Goal: Transaction & Acquisition: Purchase product/service

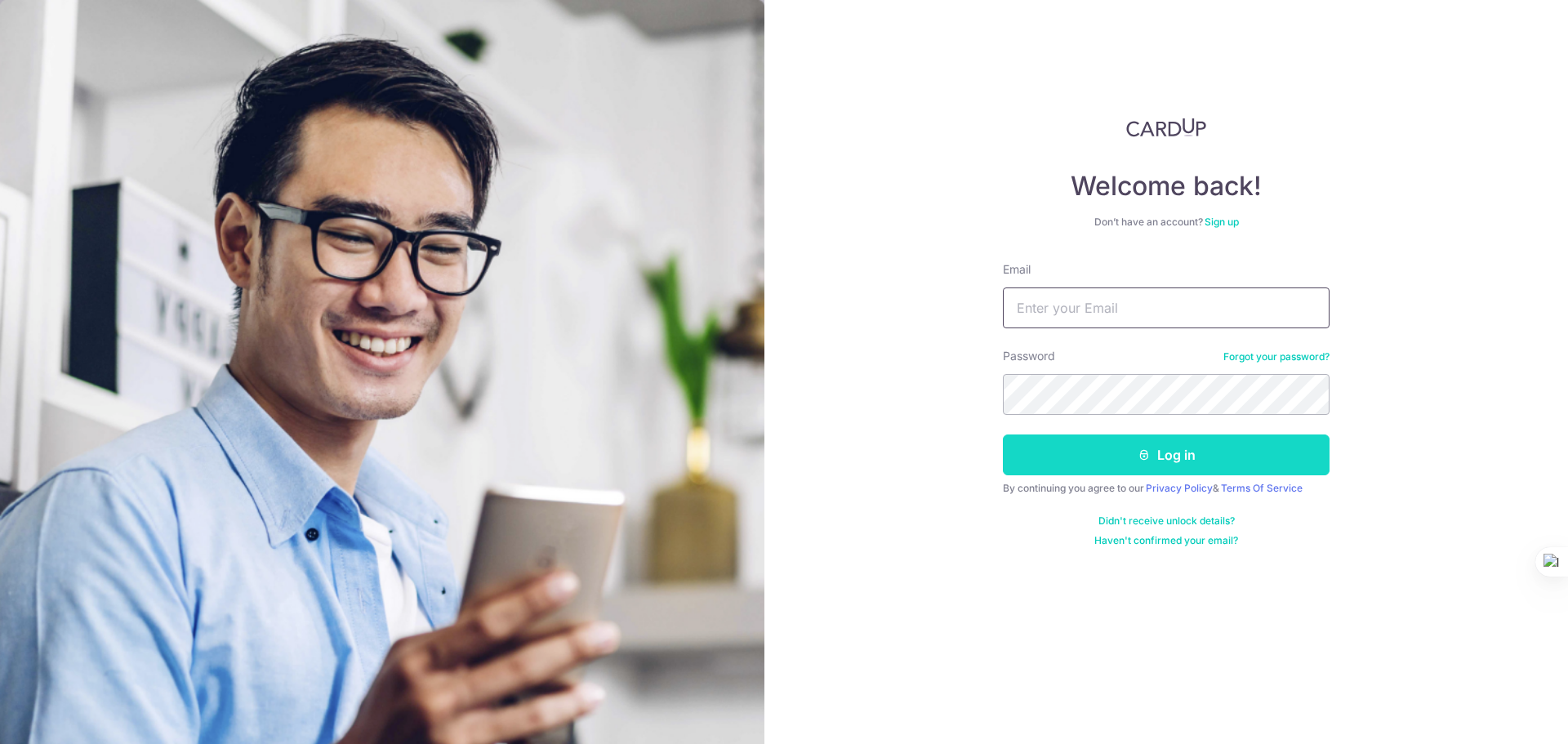
type input "[EMAIL_ADDRESS][DOMAIN_NAME]"
click at [1132, 451] on button "Log in" at bounding box center [1166, 455] width 326 height 41
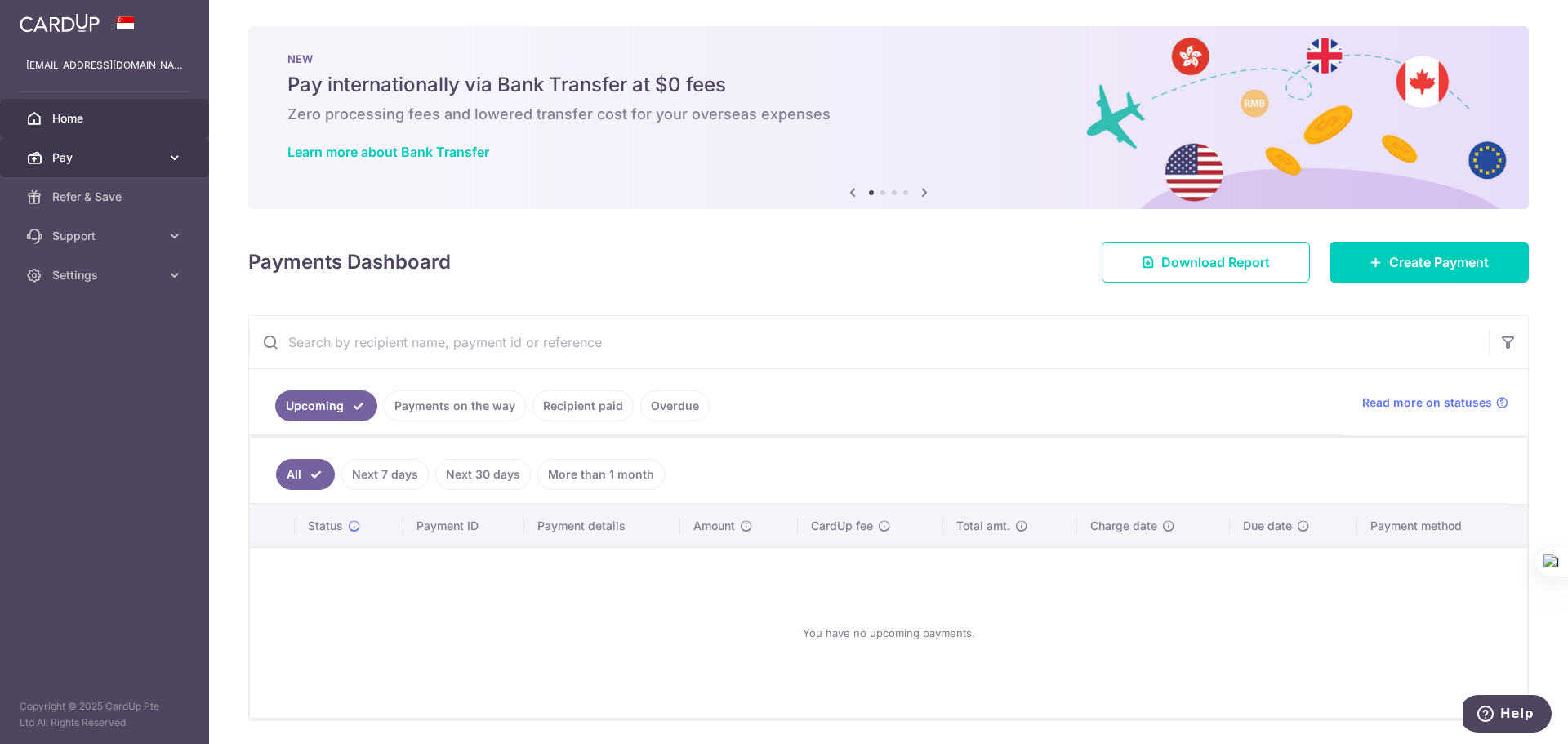
click at [92, 149] on span "Pay" at bounding box center [106, 157] width 108 height 16
click at [437, 408] on link "Payments on the way" at bounding box center [455, 405] width 143 height 31
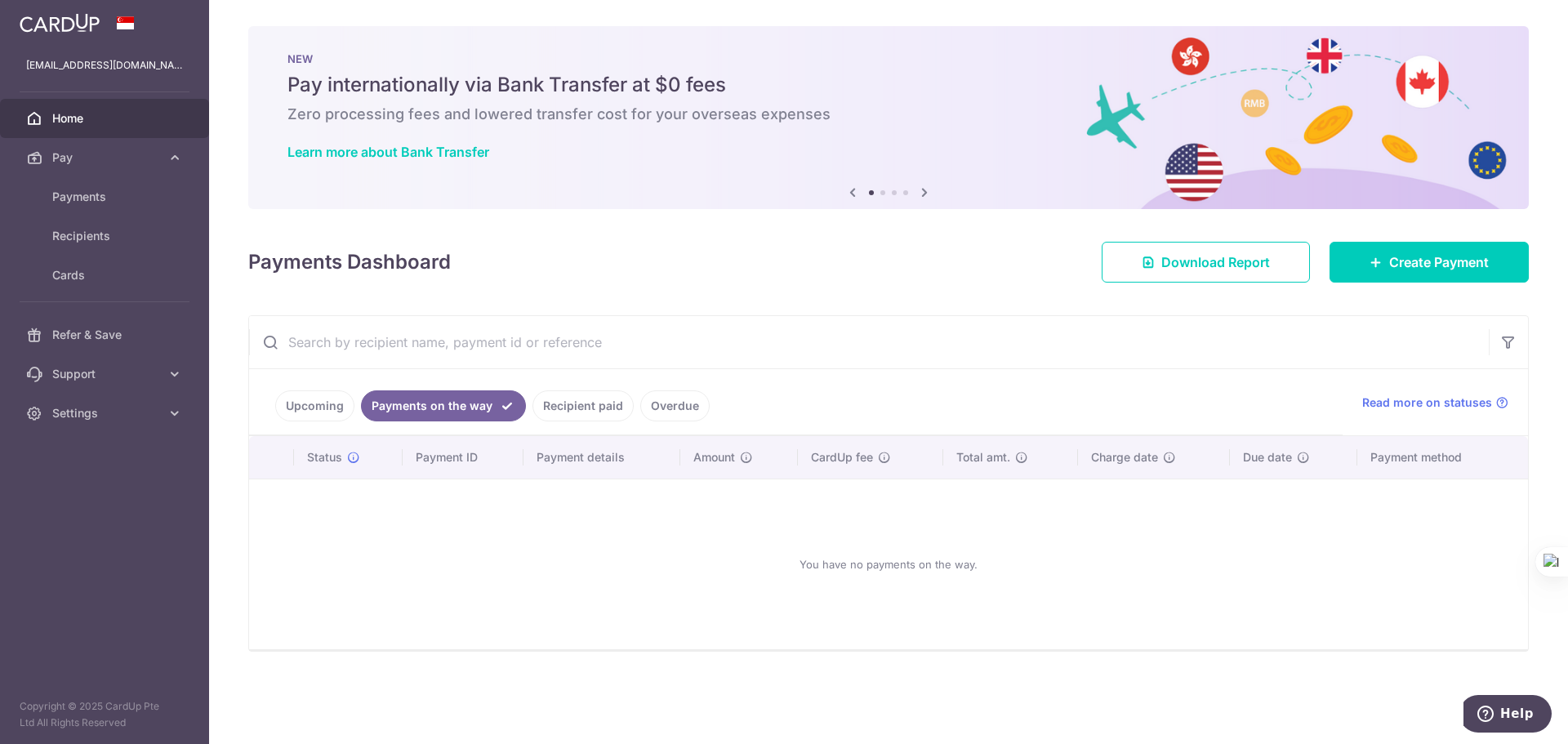
click at [594, 407] on link "Recipient paid" at bounding box center [583, 405] width 101 height 31
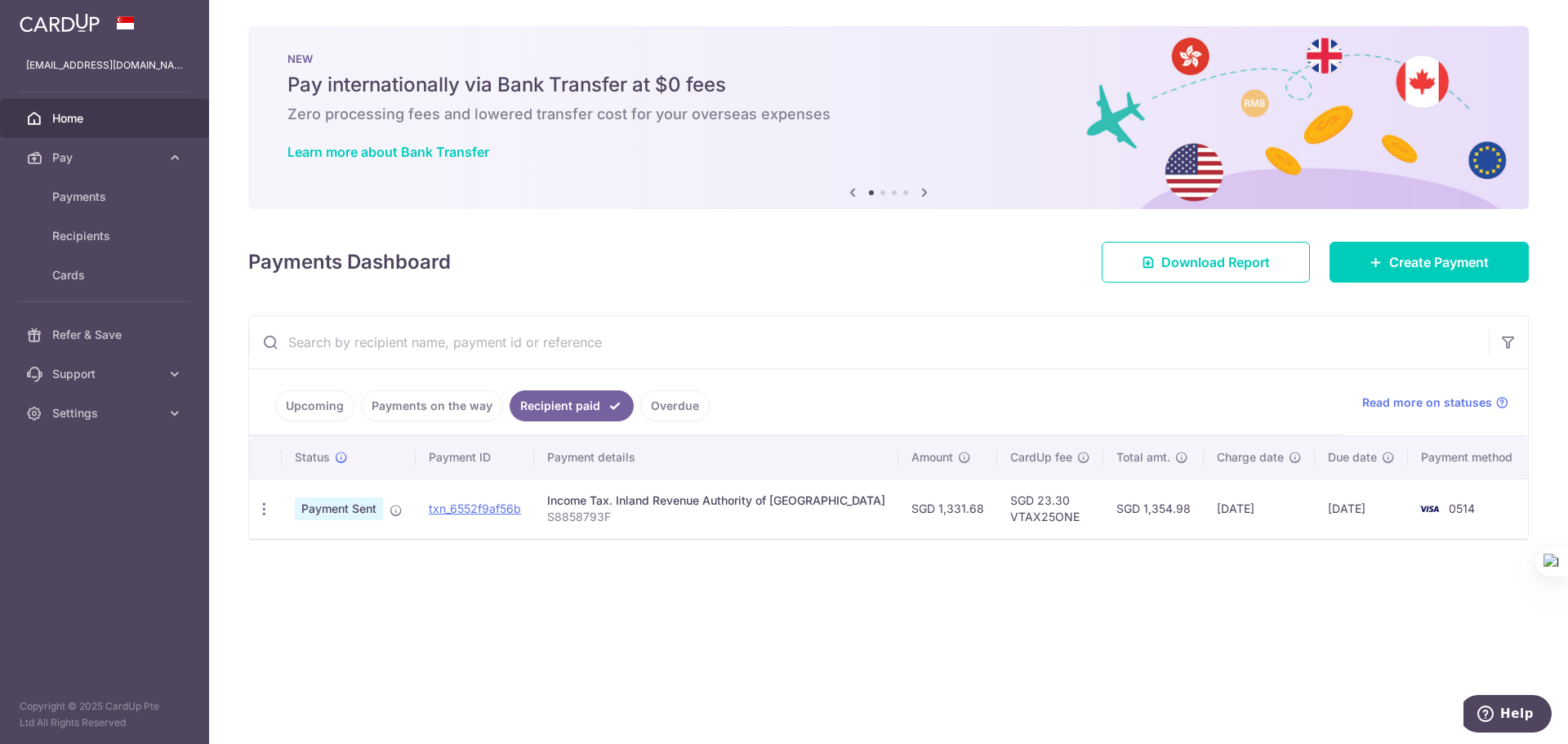
click at [675, 408] on link "Overdue" at bounding box center [675, 405] width 69 height 31
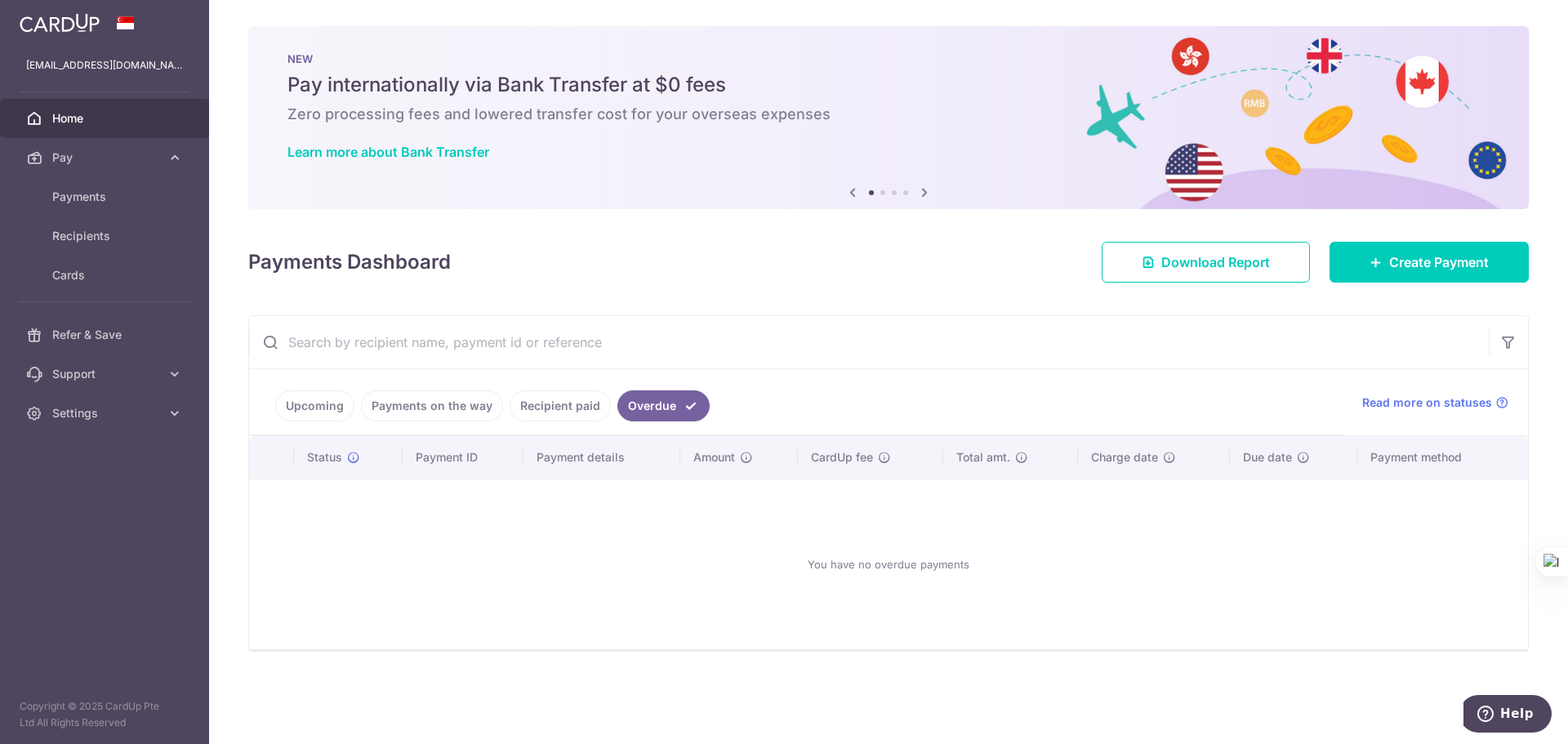
click at [349, 406] on link "Upcoming" at bounding box center [314, 405] width 79 height 31
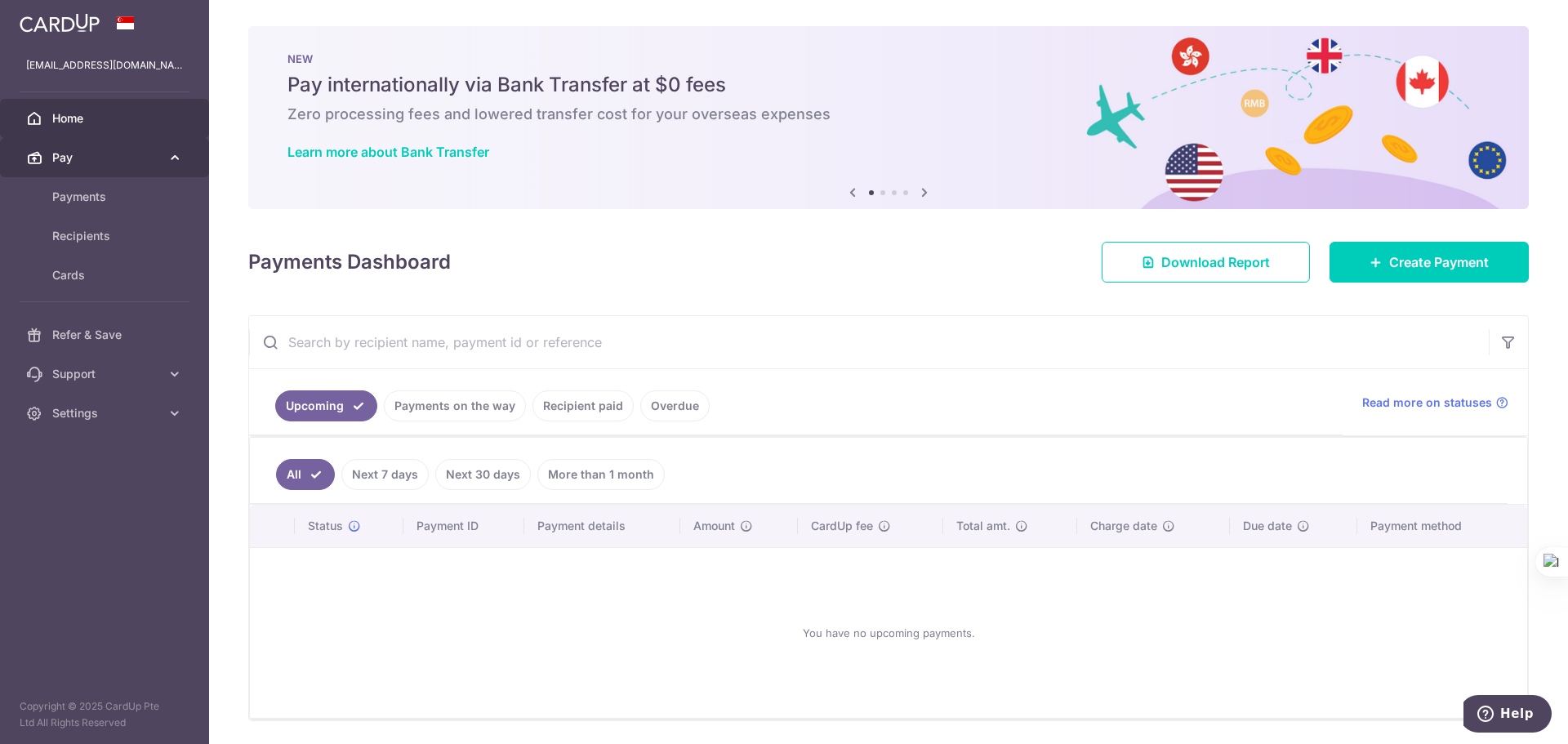
click at [107, 155] on span "Pay" at bounding box center [106, 157] width 108 height 16
click at [88, 196] on span "Payments" at bounding box center [106, 196] width 108 height 16
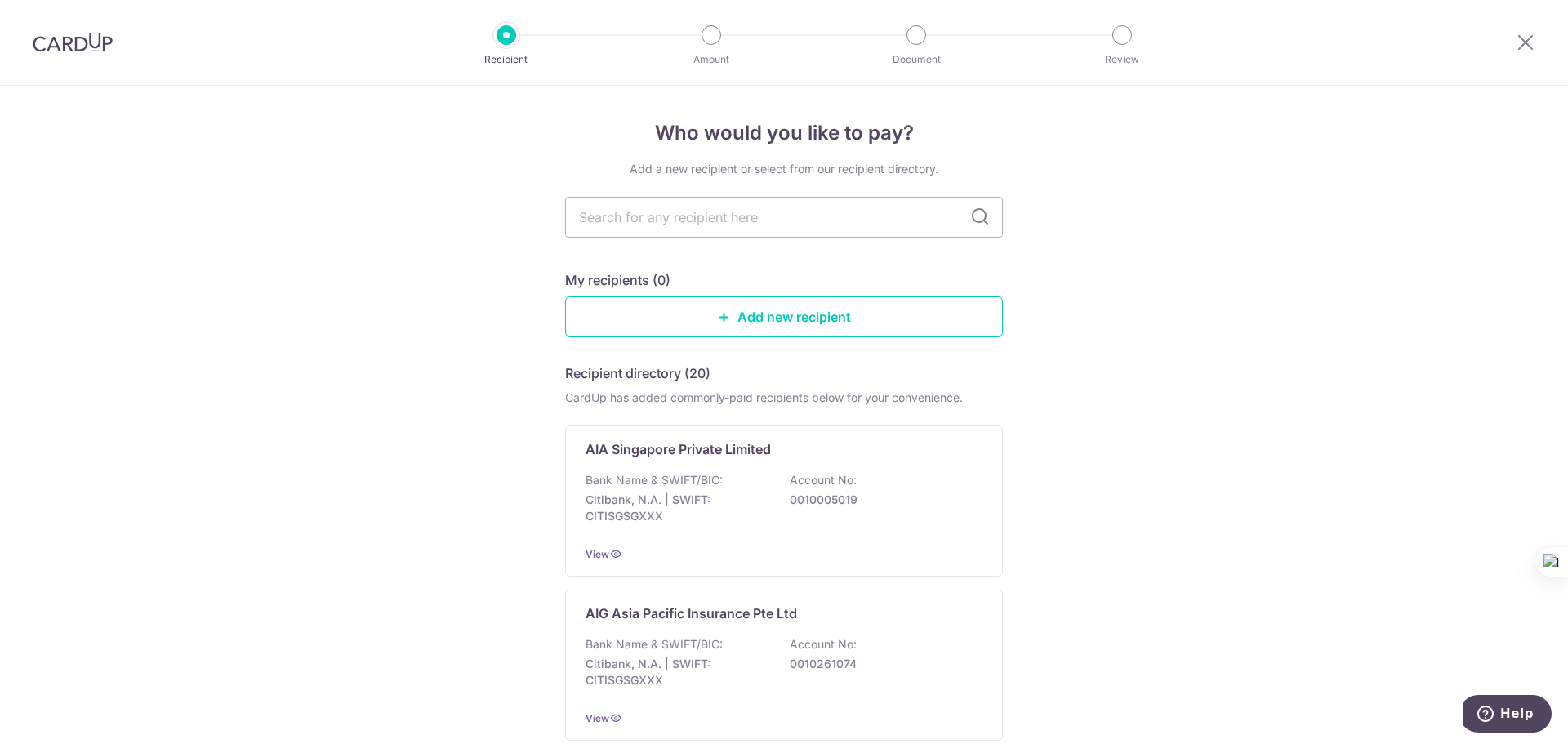
drag, startPoint x: 511, startPoint y: 590, endPoint x: 503, endPoint y: 263, distance: 327.1
